Goal: Task Accomplishment & Management: Use online tool/utility

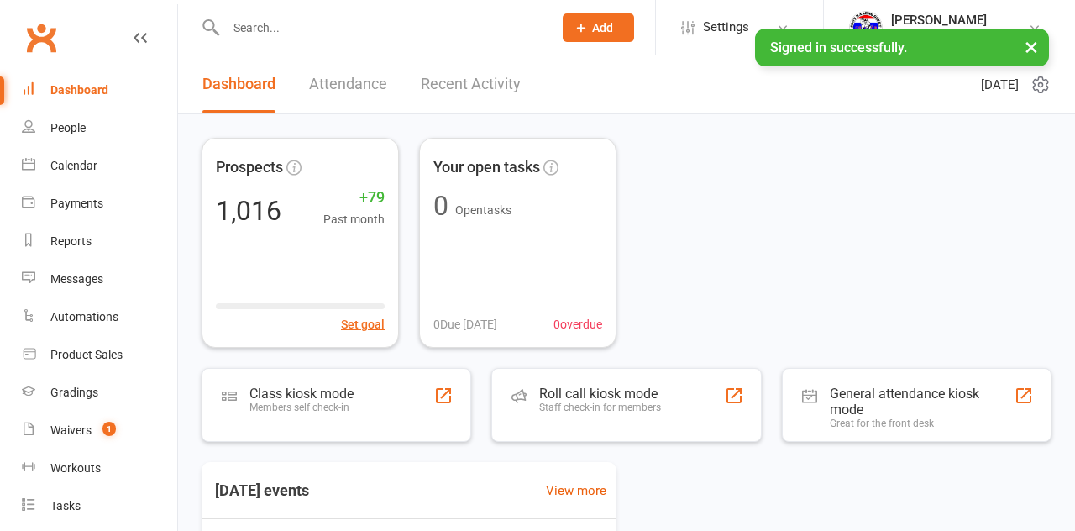
click at [329, 411] on div "Members self check-in" at bounding box center [301, 408] width 104 height 12
